Goal: Navigation & Orientation: Find specific page/section

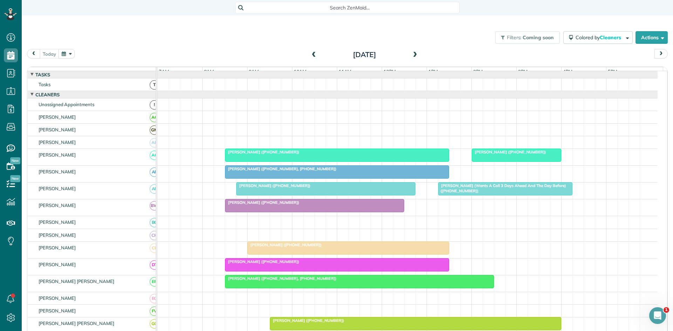
click at [415, 58] on span at bounding box center [415, 55] width 8 height 6
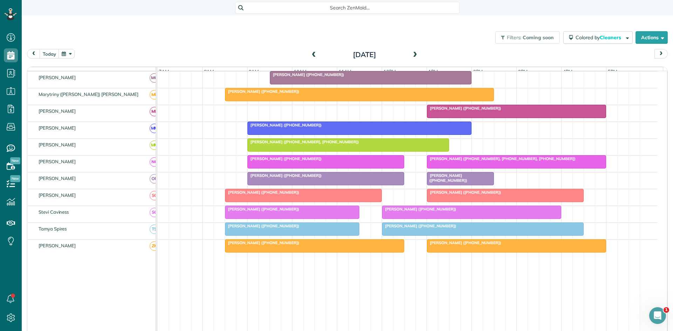
click at [412, 55] on span at bounding box center [415, 55] width 8 height 6
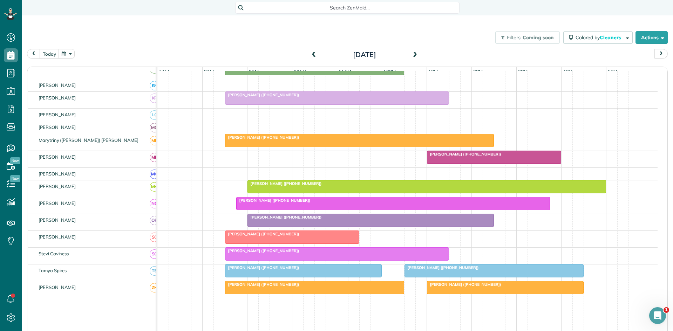
click at [412, 55] on span at bounding box center [415, 55] width 8 height 6
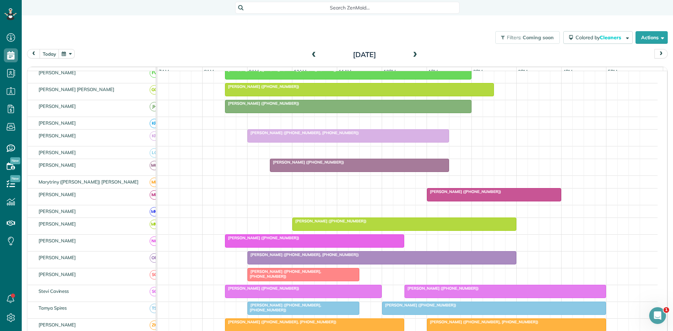
scroll to position [272, 0]
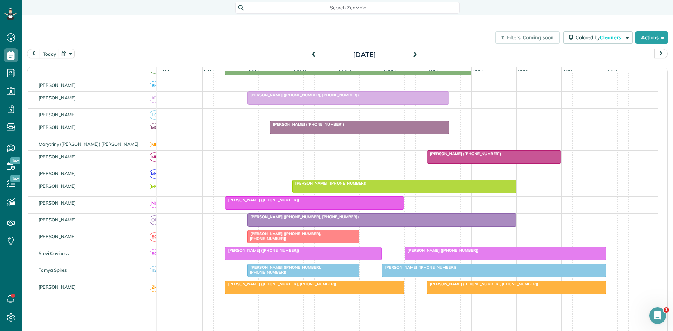
click at [313, 56] on span at bounding box center [314, 55] width 8 height 6
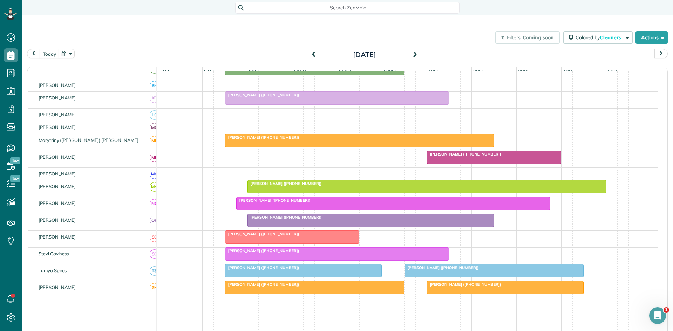
scroll to position [339, 0]
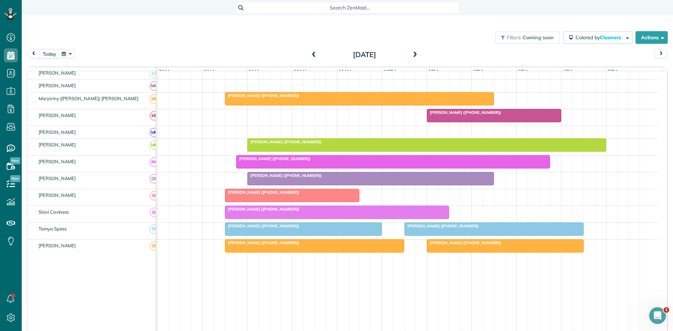
drag, startPoint x: 0, startPoint y: 11, endPoint x: 320, endPoint y: 348, distance: 464.4
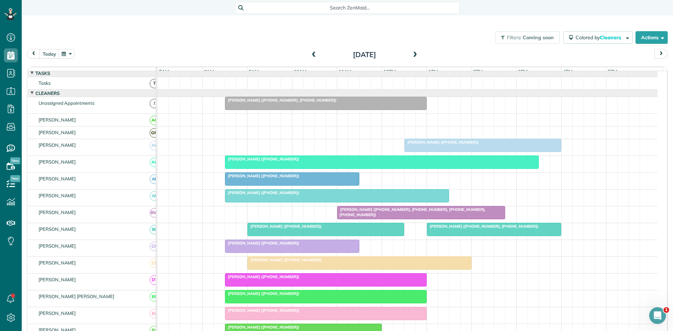
scroll to position [0, 0]
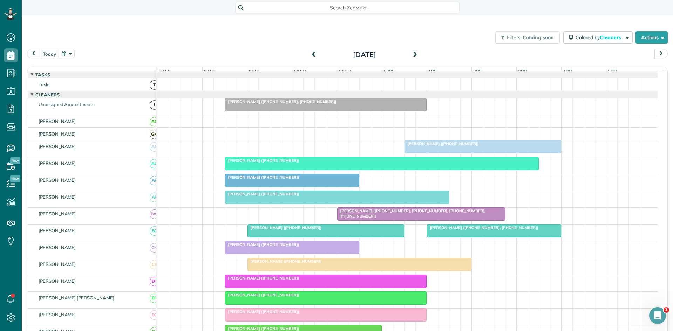
click at [315, 52] on span at bounding box center [314, 55] width 8 height 6
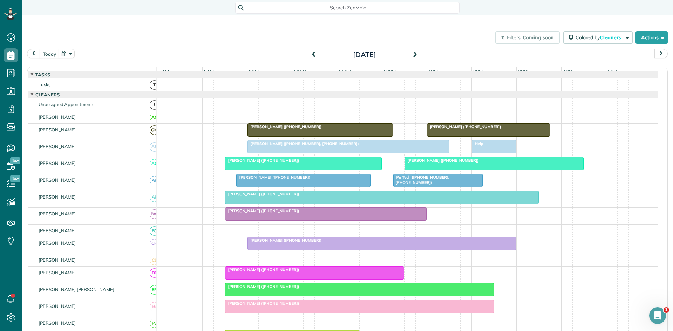
click at [304, 136] on div at bounding box center [320, 130] width 145 height 13
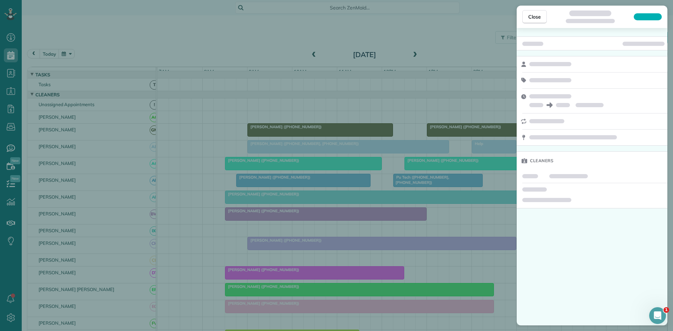
click at [315, 126] on div "Close Cleaners" at bounding box center [336, 165] width 673 height 331
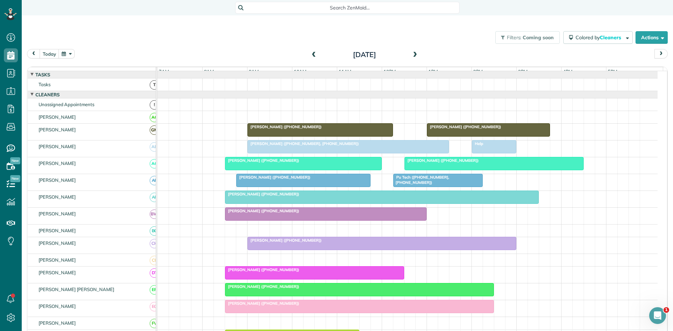
click at [300, 153] on div at bounding box center [348, 147] width 201 height 13
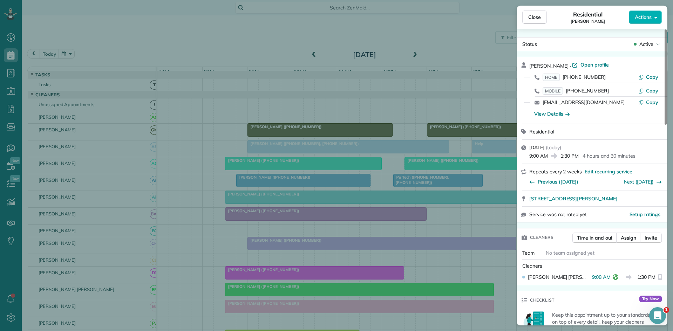
click at [268, 136] on div "Close Residential [PERSON_NAME] Actions Status Active [PERSON_NAME] · Open prof…" at bounding box center [336, 165] width 673 height 331
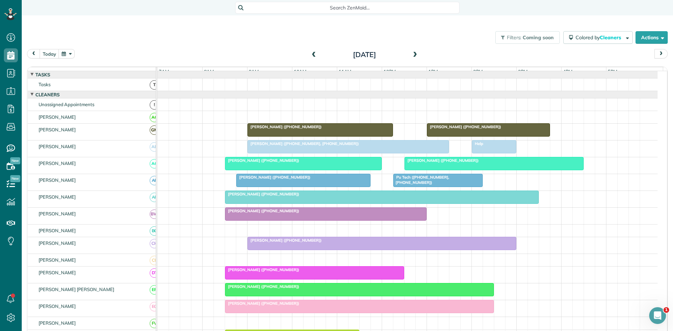
click at [273, 163] on div "[PERSON_NAME] ([PHONE_NUMBER])" at bounding box center [303, 160] width 153 height 5
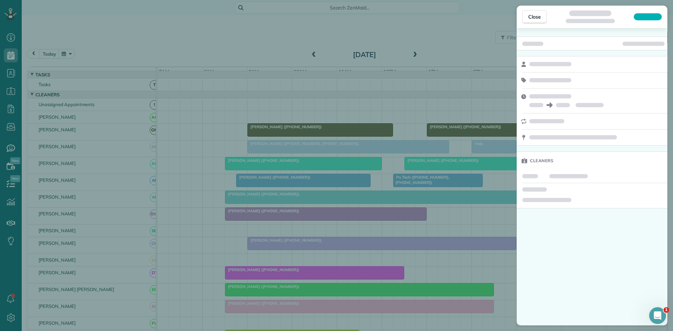
click at [283, 164] on div "Close Cleaners" at bounding box center [336, 165] width 673 height 331
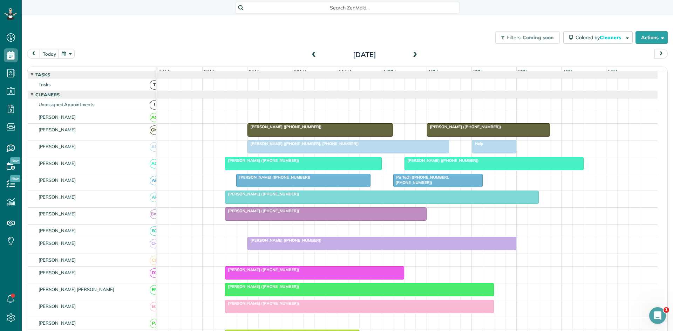
click at [275, 163] on span "[PERSON_NAME] ([PHONE_NUMBER])" at bounding box center [262, 160] width 75 height 5
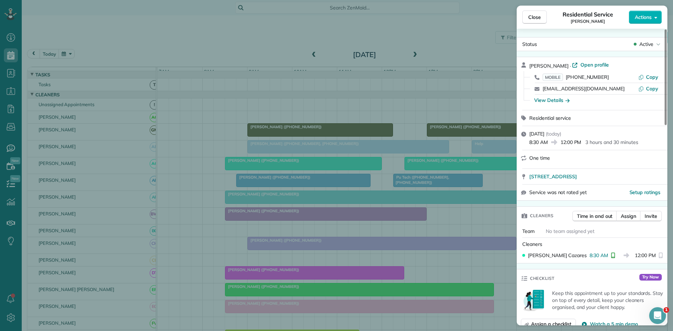
click at [257, 210] on div "Close Residential Service [PERSON_NAME] Actions Status Active [PERSON_NAME] · O…" at bounding box center [336, 165] width 673 height 331
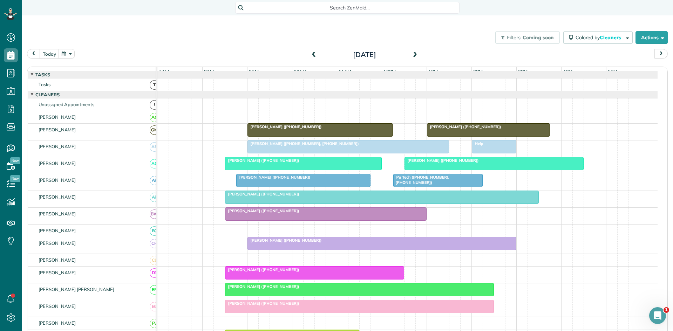
click at [251, 186] on div at bounding box center [304, 180] width 134 height 13
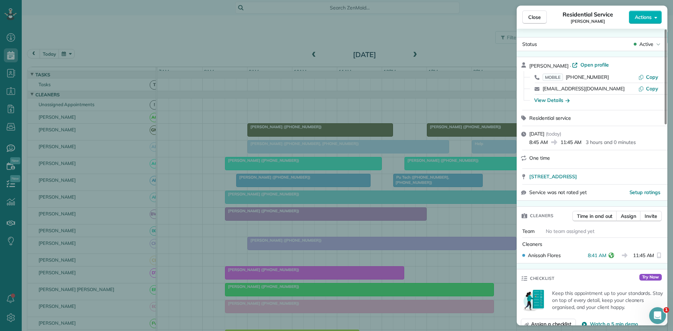
drag, startPoint x: 284, startPoint y: 156, endPoint x: 271, endPoint y: 168, distance: 17.4
click at [283, 155] on div "Close Residential Service [PERSON_NAME] Actions Status Active [PERSON_NAME] · O…" at bounding box center [336, 165] width 673 height 331
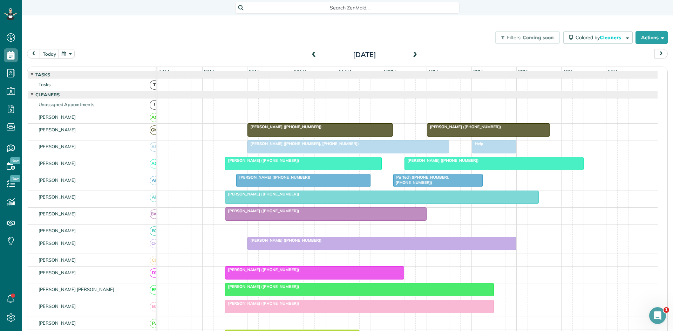
click at [245, 203] on div at bounding box center [382, 197] width 313 height 13
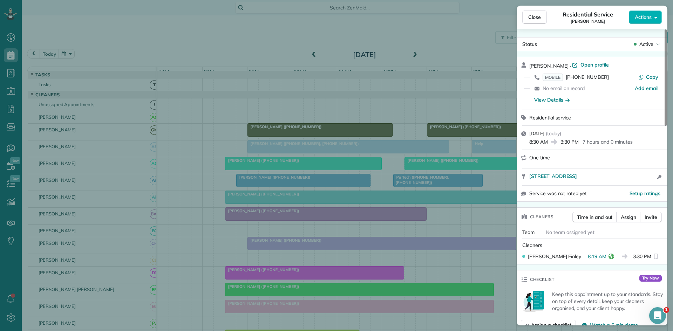
click at [257, 251] on div "Close Residential Service [PERSON_NAME] Actions Status Active [PERSON_NAME] · O…" at bounding box center [336, 165] width 673 height 331
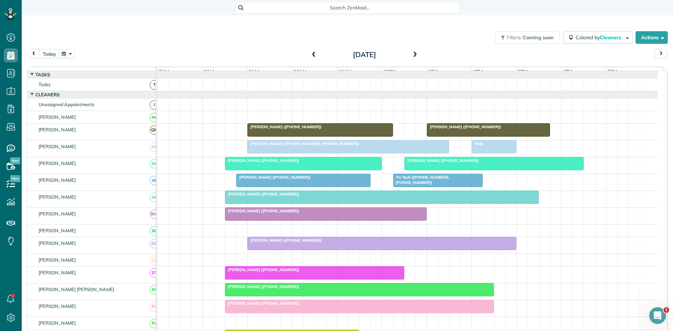
click at [257, 221] on div at bounding box center [326, 214] width 201 height 13
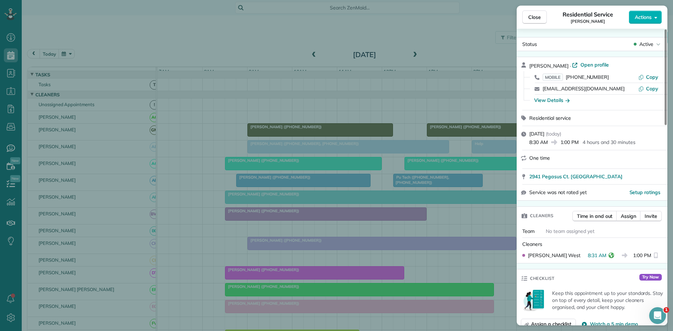
click at [273, 176] on div "Close Residential Service [PERSON_NAME] Actions Status Active [PERSON_NAME] · O…" at bounding box center [336, 165] width 673 height 331
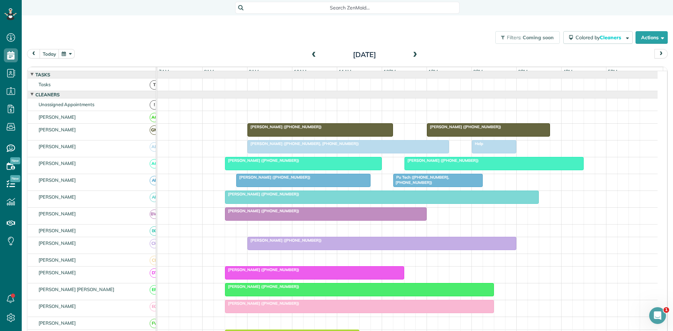
click at [284, 243] on span "[PERSON_NAME] ([PHONE_NUMBER])" at bounding box center [284, 240] width 75 height 5
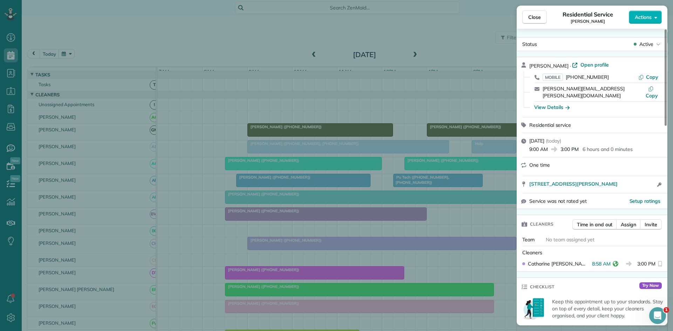
click at [235, 186] on div "Close Residential Service [PERSON_NAME] Actions Status Active [PERSON_NAME] · O…" at bounding box center [336, 165] width 673 height 331
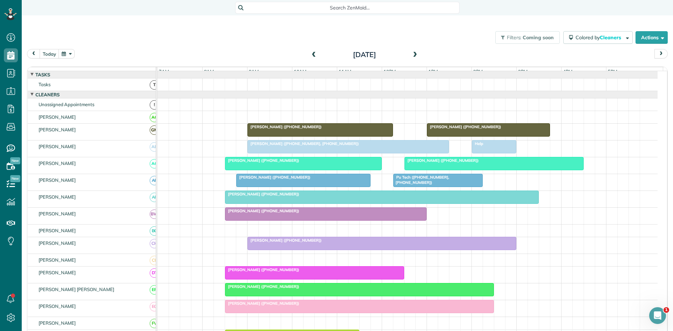
click at [250, 280] on div at bounding box center [315, 273] width 179 height 13
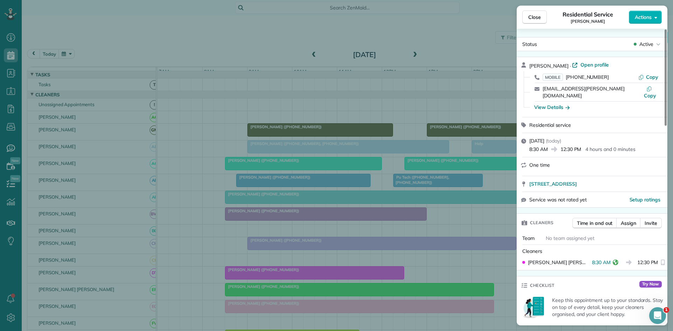
click at [233, 200] on div "Close Residential Service [PERSON_NAME] Actions Status Active [PERSON_NAME] · O…" at bounding box center [336, 165] width 673 height 331
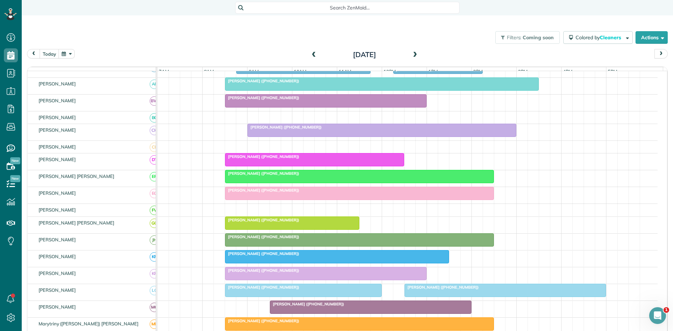
scroll to position [117, 0]
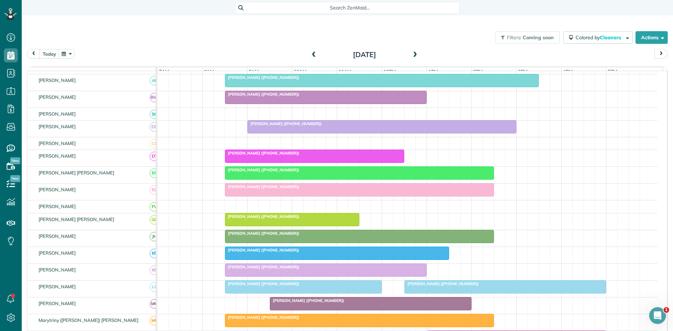
click at [244, 179] on div at bounding box center [360, 173] width 268 height 13
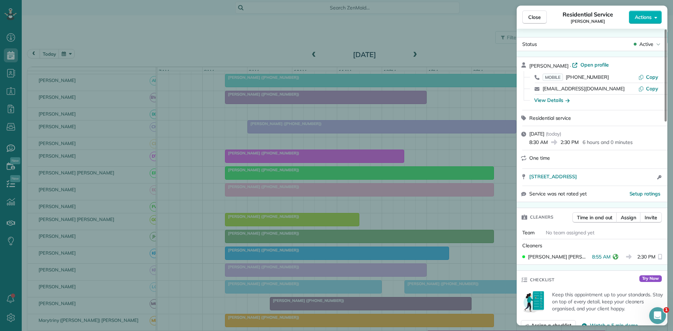
click at [235, 253] on div "Close Residential Service [PERSON_NAME] Actions Status Active [PERSON_NAME] · O…" at bounding box center [336, 165] width 673 height 331
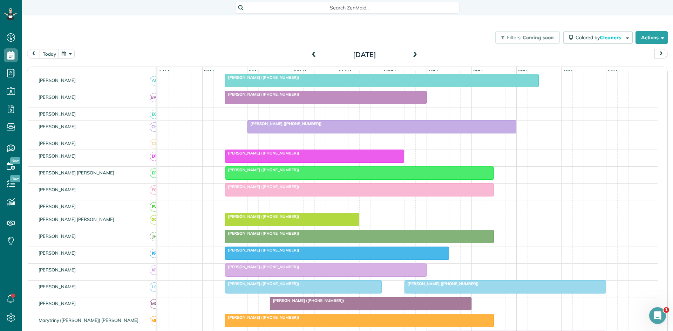
click at [269, 189] on span "[PERSON_NAME] ([PHONE_NUMBER])" at bounding box center [262, 186] width 75 height 5
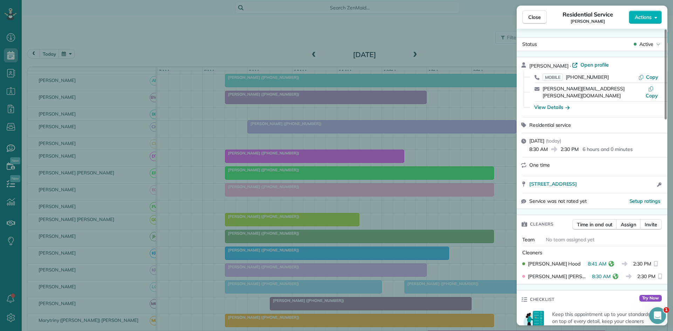
click at [271, 223] on div "Close Residential Service [PERSON_NAME] Actions Status Active [PERSON_NAME] · O…" at bounding box center [336, 165] width 673 height 331
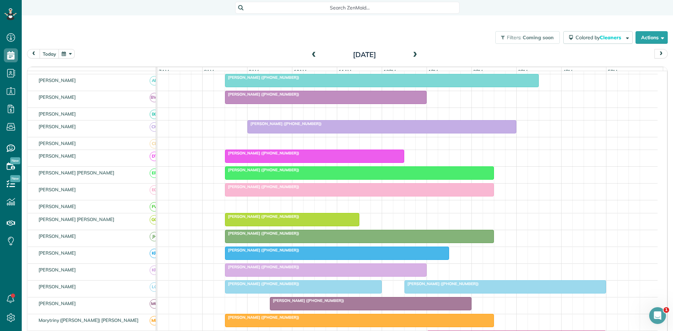
click at [261, 219] on span "[PERSON_NAME] ([PHONE_NUMBER])" at bounding box center [262, 216] width 75 height 5
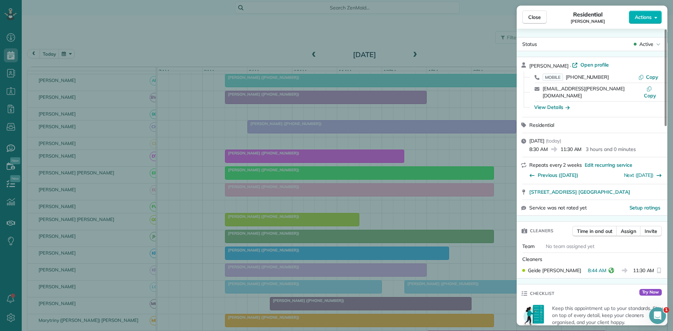
click at [236, 210] on div "Close Residential [PERSON_NAME] Actions Status Active [PERSON_NAME] · Open prof…" at bounding box center [336, 165] width 673 height 331
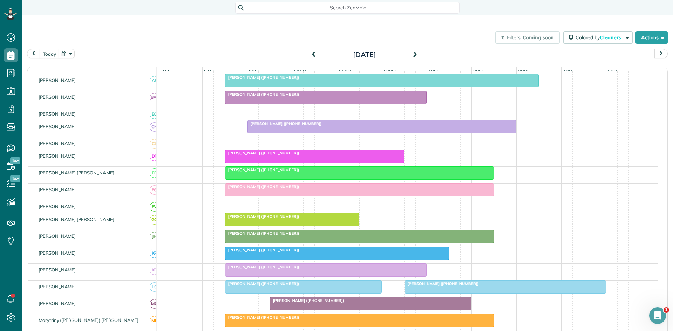
click at [242, 236] on span "[PERSON_NAME] ([PHONE_NUMBER])" at bounding box center [262, 233] width 75 height 5
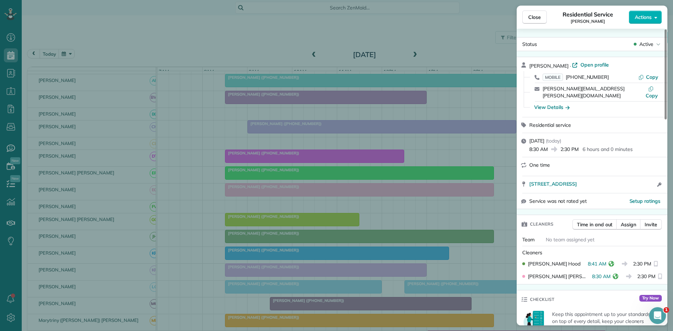
click at [264, 241] on div "Close Residential Service [PERSON_NAME] Actions Status Active [PERSON_NAME] · O…" at bounding box center [336, 165] width 673 height 331
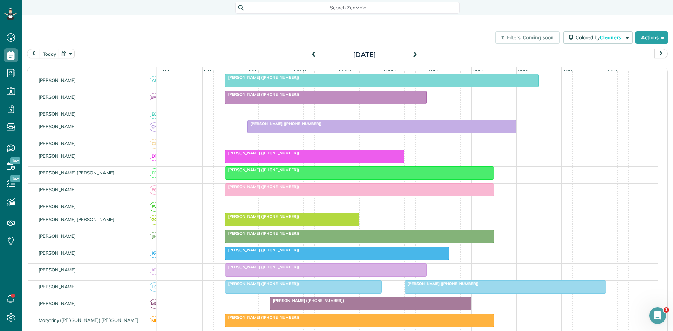
click at [248, 260] on div at bounding box center [337, 253] width 223 height 13
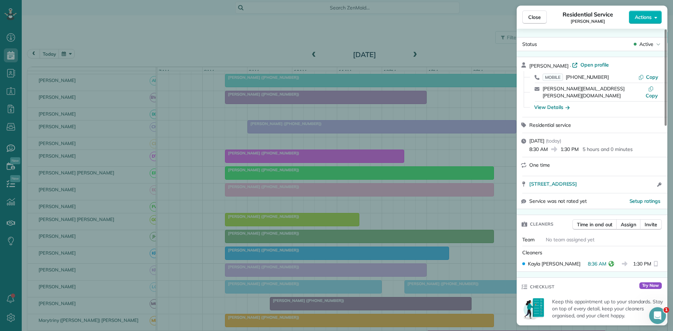
click at [260, 272] on div "Close Residential Service [PERSON_NAME] Actions Status Active [PERSON_NAME] · O…" at bounding box center [336, 165] width 673 height 331
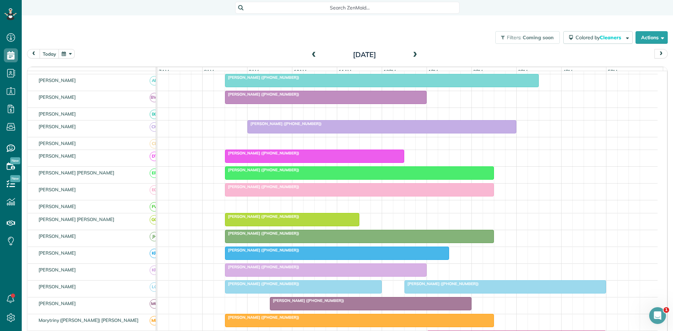
click at [238, 275] on div at bounding box center [326, 270] width 201 height 13
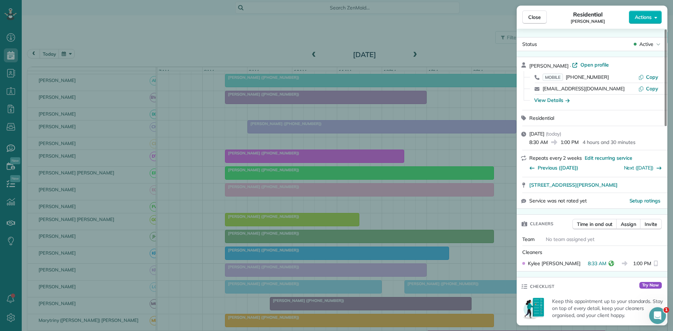
click at [260, 188] on div "Close Residential [PERSON_NAME] Actions Status Active [PERSON_NAME] · Open prof…" at bounding box center [336, 165] width 673 height 331
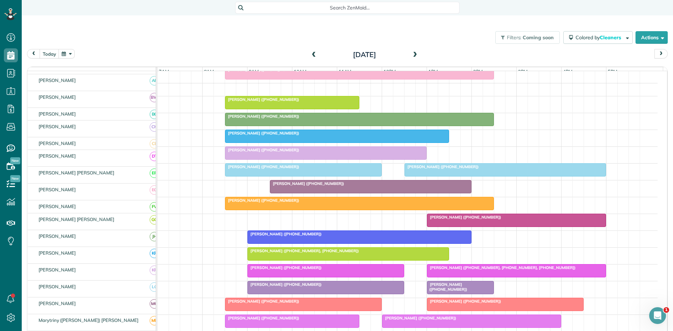
scroll to position [234, 0]
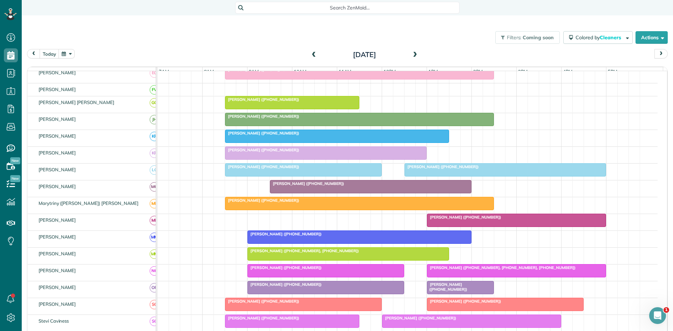
click at [250, 169] on span "[PERSON_NAME] ([PHONE_NUMBER])" at bounding box center [262, 166] width 75 height 5
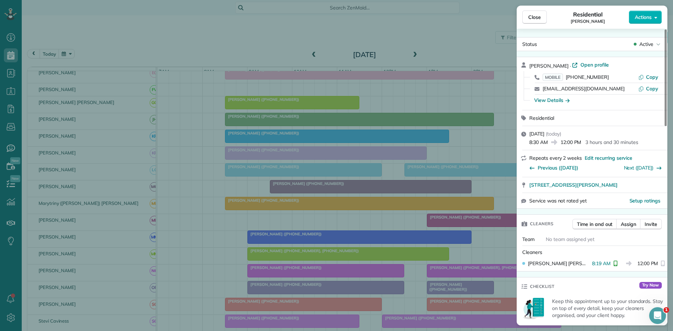
click at [383, 207] on div "Close Residential [PERSON_NAME] Actions Status Active [PERSON_NAME] · Open prof…" at bounding box center [336, 165] width 673 height 331
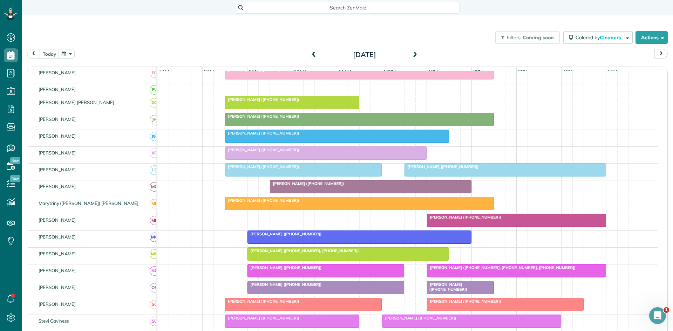
click at [293, 192] on div at bounding box center [370, 187] width 201 height 13
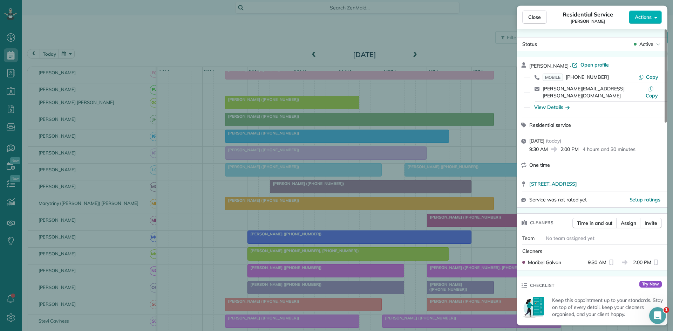
click at [300, 195] on div "Close Residential Service [PERSON_NAME] Actions Status Active [PERSON_NAME] · O…" at bounding box center [336, 165] width 673 height 331
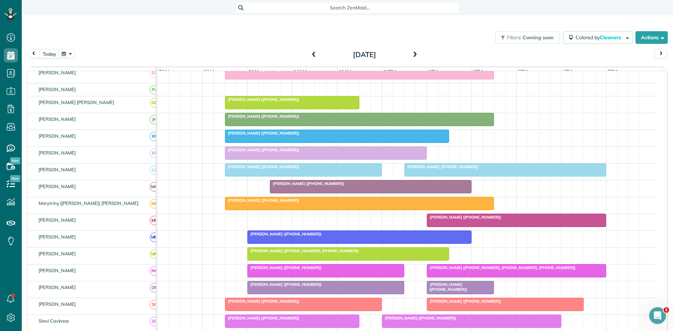
click at [283, 203] on div "[PERSON_NAME] ([PHONE_NUMBER])" at bounding box center [359, 200] width 265 height 5
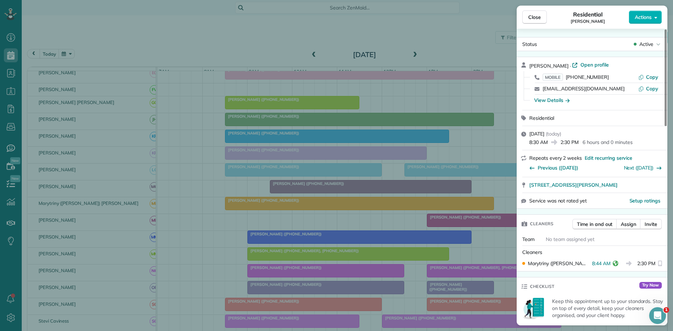
click at [288, 230] on div "Close Residential [PERSON_NAME] Actions Status Active [PERSON_NAME] · Open prof…" at bounding box center [336, 165] width 673 height 331
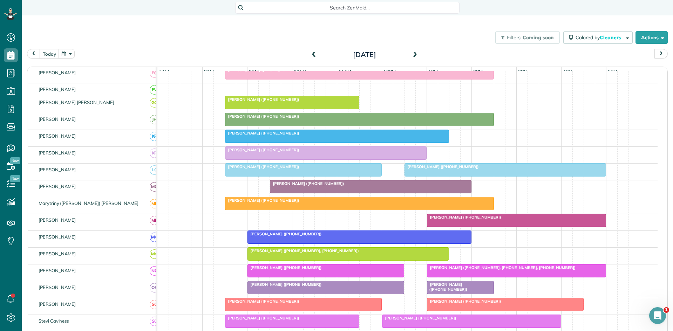
click at [296, 237] on span "[PERSON_NAME] ([PHONE_NUMBER])" at bounding box center [284, 234] width 75 height 5
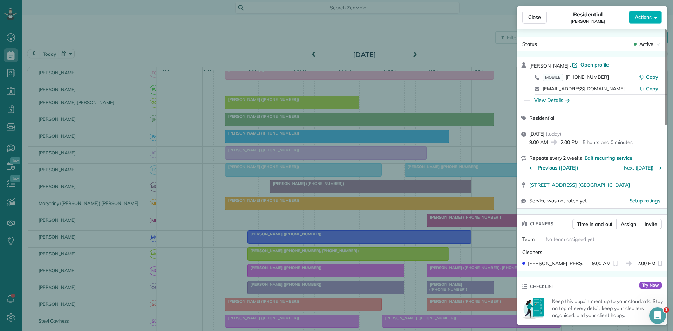
click at [277, 163] on div "Close Residential [PERSON_NAME] Actions Status Active [PERSON_NAME] · Open prof…" at bounding box center [336, 165] width 673 height 331
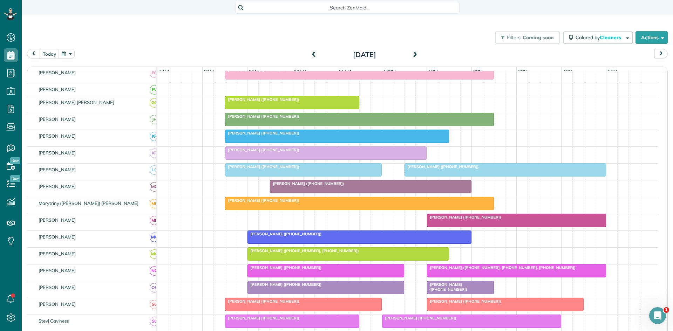
click at [261, 270] on span "[PERSON_NAME] ([PHONE_NUMBER])" at bounding box center [284, 267] width 75 height 5
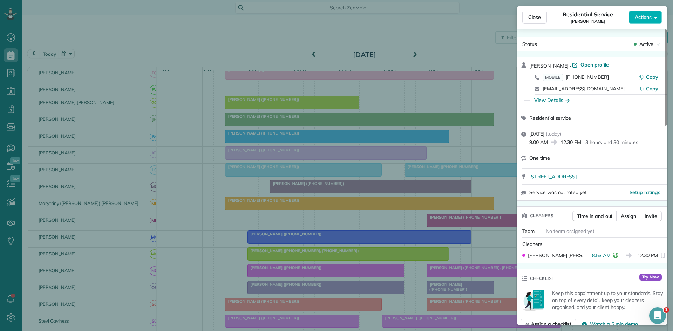
click at [307, 192] on div "Close Residential Service [PERSON_NAME] Actions Status Active [PERSON_NAME] · O…" at bounding box center [336, 165] width 673 height 331
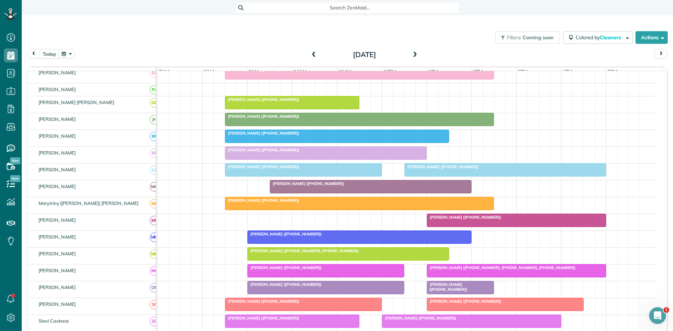
click at [284, 193] on div at bounding box center [370, 187] width 201 height 13
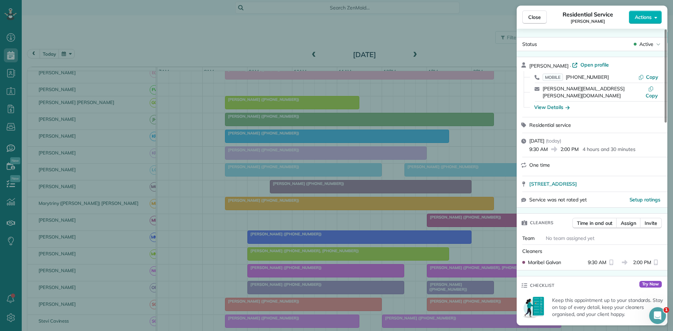
click at [287, 201] on div "Close Residential Service [PERSON_NAME] Actions Status Active [PERSON_NAME] · O…" at bounding box center [336, 165] width 673 height 331
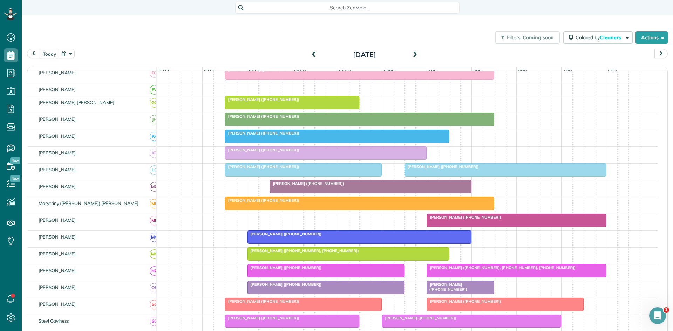
click at [293, 237] on span "[PERSON_NAME] ([PHONE_NUMBER])" at bounding box center [284, 234] width 75 height 5
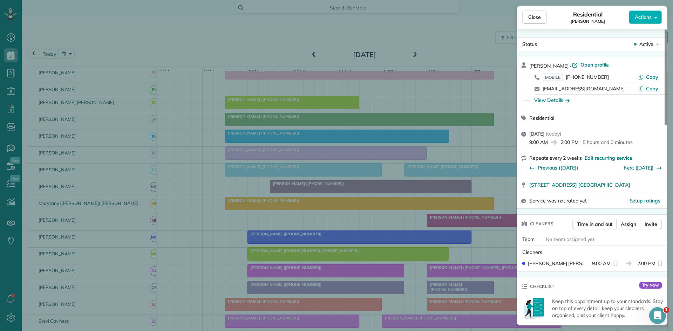
click at [313, 163] on div "Close Residential [PERSON_NAME] Actions Status Active [PERSON_NAME] · Open prof…" at bounding box center [336, 165] width 673 height 331
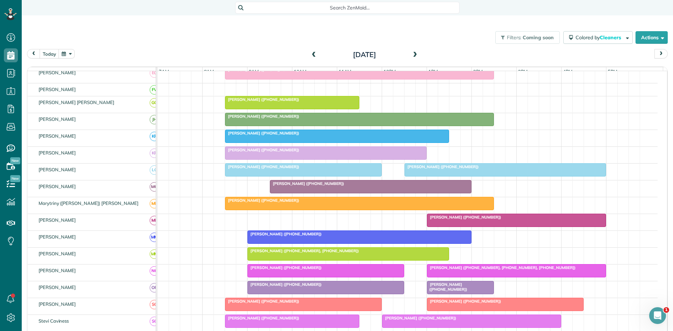
click at [277, 254] on span "[PERSON_NAME] ([PHONE_NUMBER], [PHONE_NUMBER])" at bounding box center [303, 251] width 112 height 5
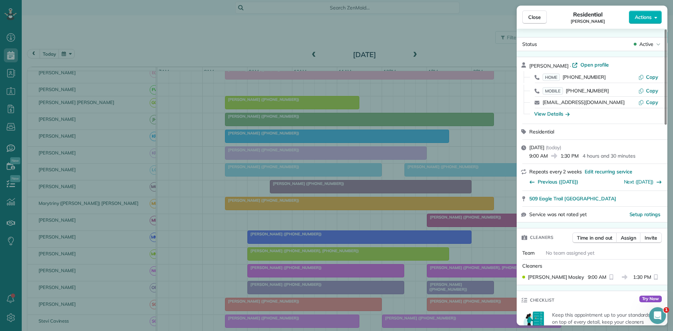
click at [307, 232] on div "Close Residential [PERSON_NAME] Actions Status Active [PERSON_NAME] · Open prof…" at bounding box center [336, 165] width 673 height 331
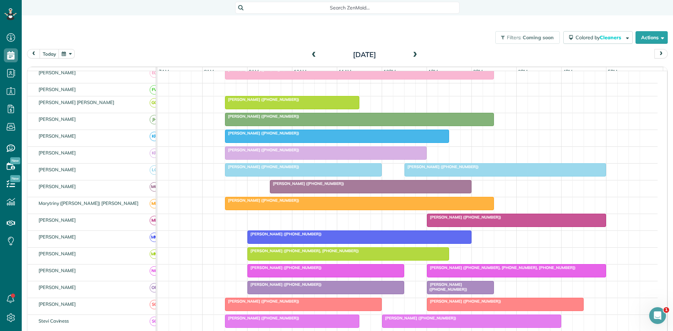
scroll to position [343, 0]
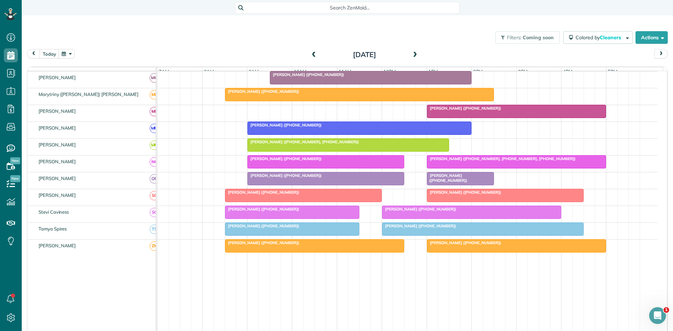
click at [266, 161] on span "[PERSON_NAME] ([PHONE_NUMBER])" at bounding box center [284, 158] width 75 height 5
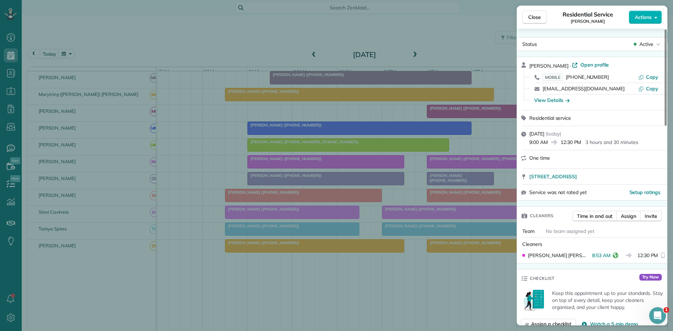
click at [311, 204] on div "Close Residential Service [PERSON_NAME] Actions Status Active [PERSON_NAME] · O…" at bounding box center [336, 165] width 673 height 331
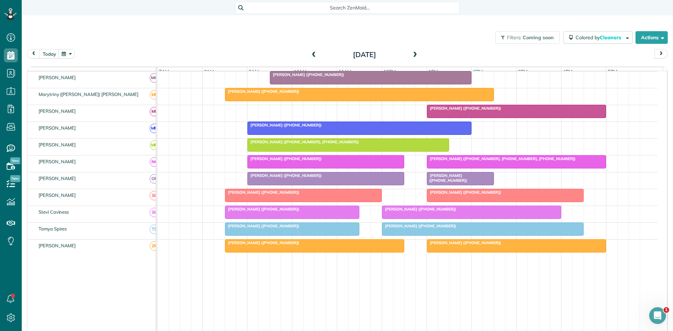
click at [282, 185] on div at bounding box center [326, 179] width 156 height 13
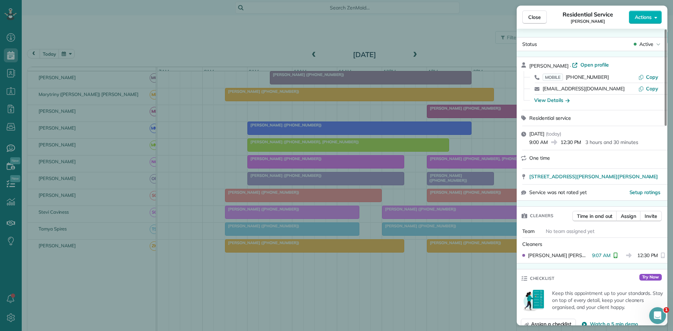
click at [300, 162] on div "Close Residential Service [PERSON_NAME] Actions Status Active [PERSON_NAME] · O…" at bounding box center [336, 165] width 673 height 331
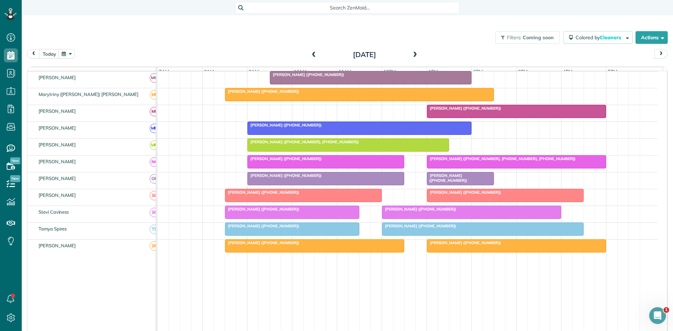
click at [239, 202] on div at bounding box center [304, 195] width 156 height 13
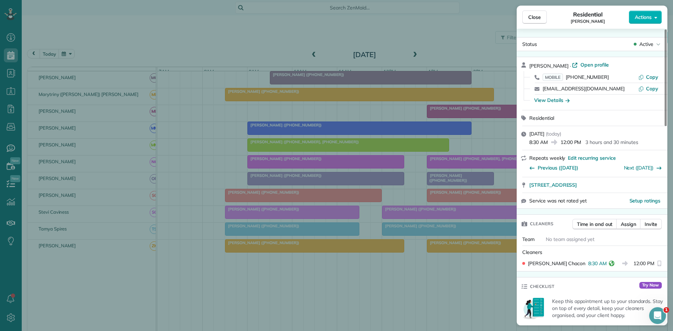
click at [270, 206] on div "Close Residential [PERSON_NAME] Actions Status Active [PERSON_NAME] · Open prof…" at bounding box center [336, 165] width 673 height 331
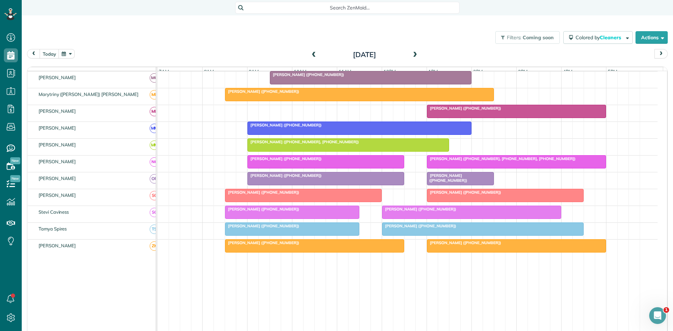
click at [257, 206] on div "[PERSON_NAME] ([PHONE_NUMBER]) [PERSON_NAME] ([PHONE_NUMBER])" at bounding box center [407, 197] width 500 height 16
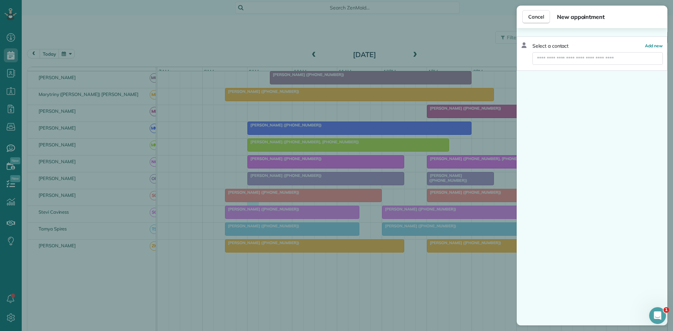
click at [250, 220] on div "Cancel New appointment Select a contact Add new" at bounding box center [336, 165] width 673 height 331
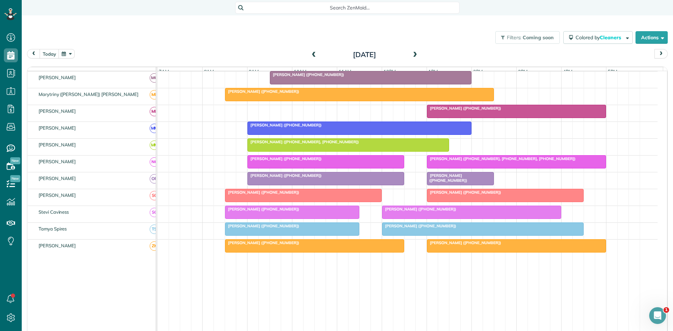
click at [251, 212] on span "[PERSON_NAME] ([PHONE_NUMBER])" at bounding box center [262, 209] width 75 height 5
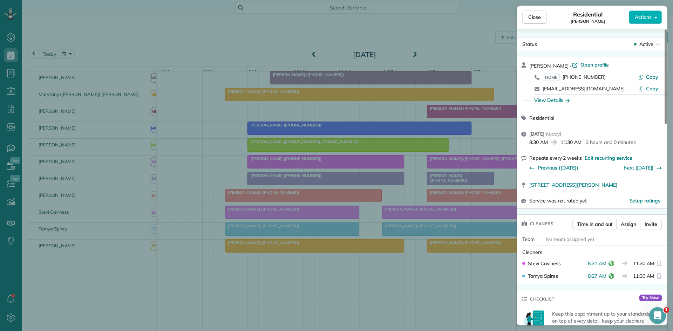
click at [238, 220] on div "Close Residential [PERSON_NAME] Actions Status Active [PERSON_NAME] · Open prof…" at bounding box center [336, 165] width 673 height 331
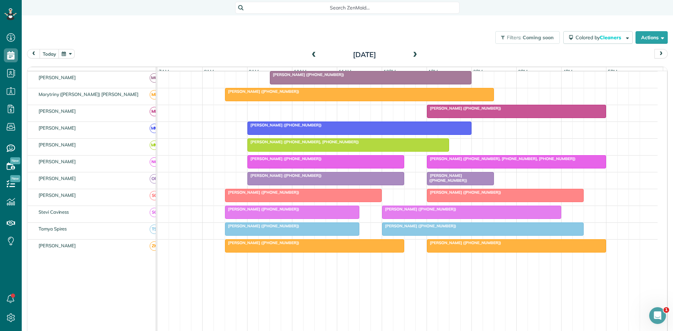
click at [242, 253] on div at bounding box center [315, 246] width 179 height 13
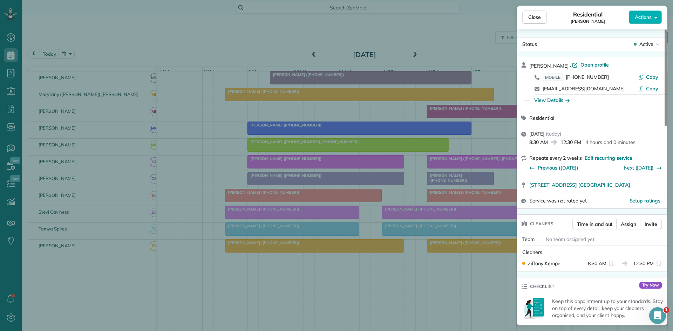
click at [275, 226] on div "Close Residential [PERSON_NAME] Actions Status Active [PERSON_NAME] · Open prof…" at bounding box center [336, 165] width 673 height 331
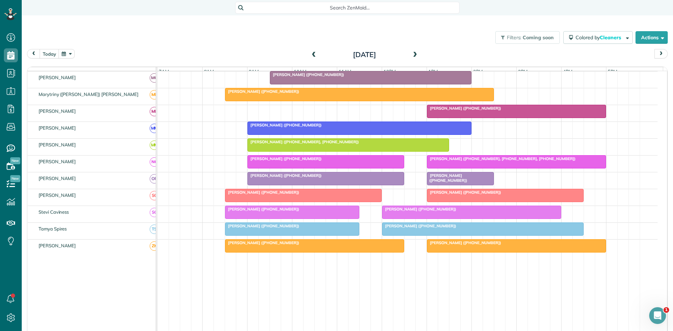
click at [294, 135] on div at bounding box center [359, 128] width 223 height 13
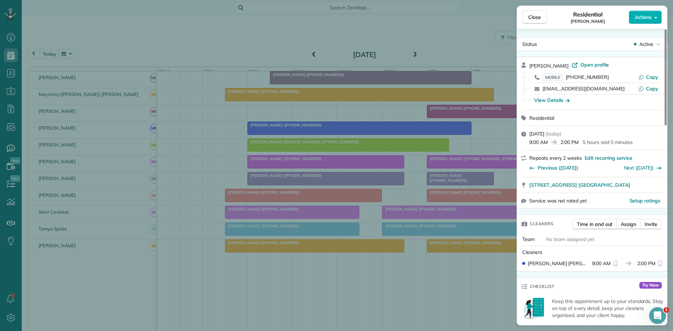
click at [426, 261] on div "Close Residential [PERSON_NAME] Actions Status Active [PERSON_NAME] · Open prof…" at bounding box center [336, 165] width 673 height 331
